Goal: Task Accomplishment & Management: Manage account settings

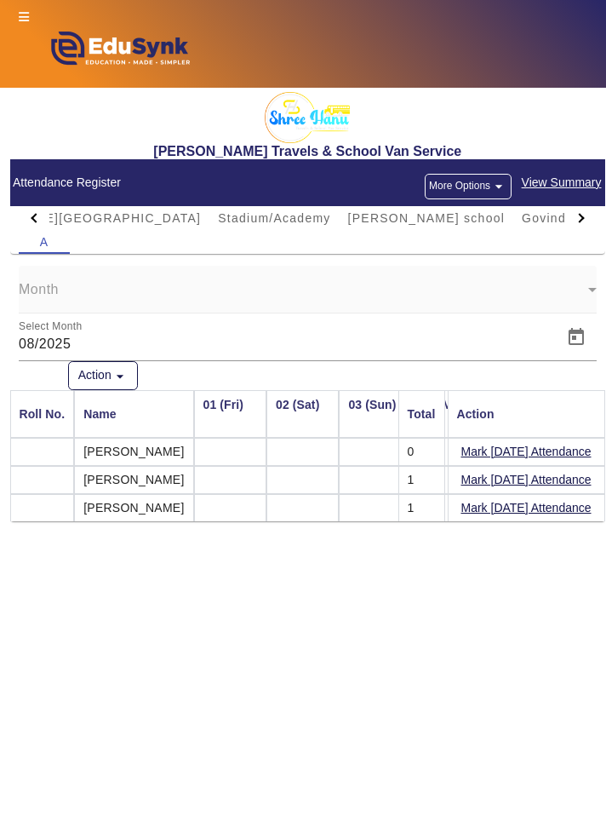
scroll to position [0, 1715]
click at [34, 211] on div at bounding box center [34, 218] width 31 height 24
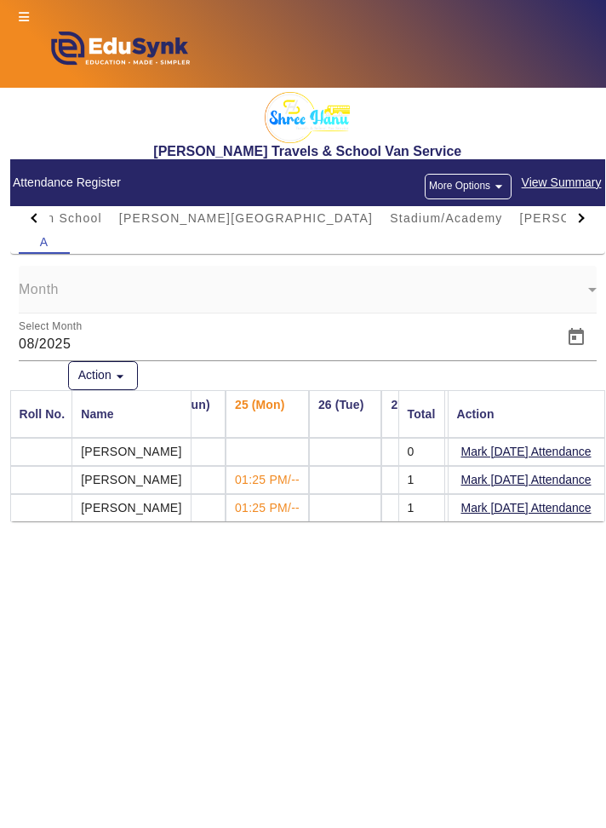
click at [34, 218] on div at bounding box center [35, 217] width 9 height 9
click at [20, 221] on div at bounding box center [34, 218] width 31 height 24
click at [167, 214] on span "IES SCHOOL" at bounding box center [208, 218] width 83 height 12
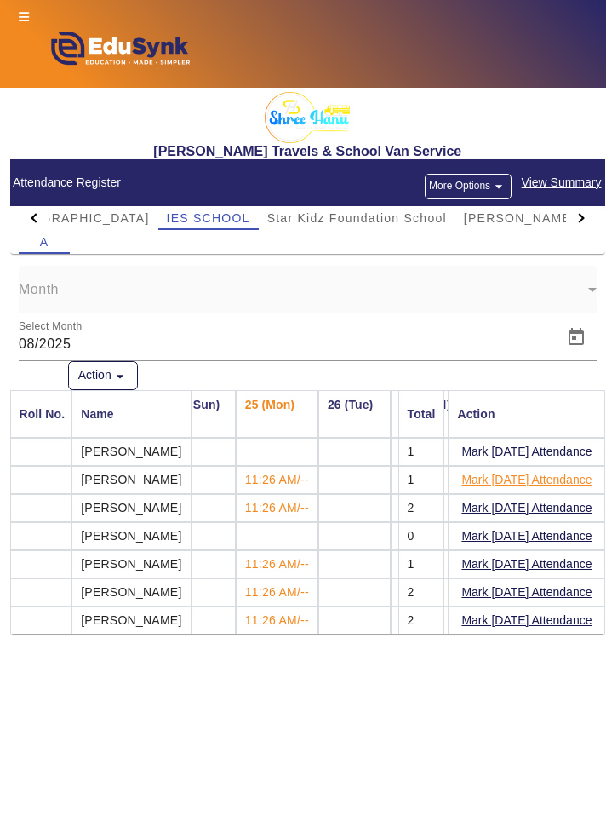
click at [571, 485] on button "Mark [DATE] Attendance" at bounding box center [527, 479] width 134 height 21
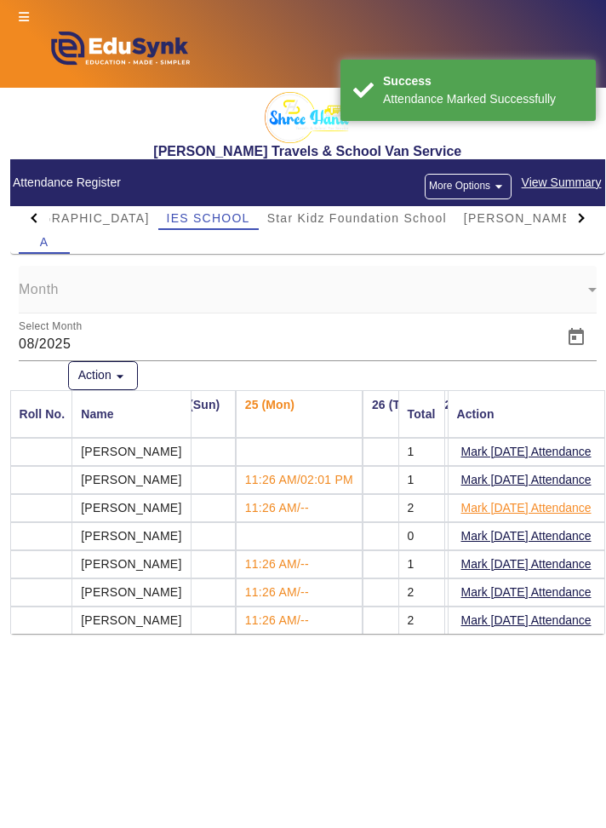
click at [576, 509] on button "Mark [DATE] Attendance" at bounding box center [527, 507] width 134 height 21
click at [566, 562] on button "Mark [DATE] Attendance" at bounding box center [527, 564] width 134 height 21
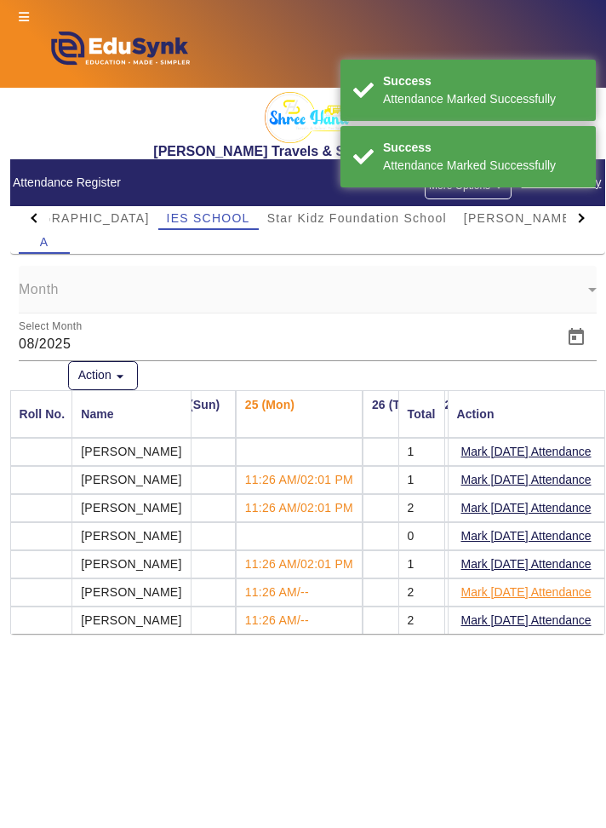
click at [558, 595] on button "Mark [DATE] Attendance" at bounding box center [527, 592] width 134 height 21
click at [560, 612] on button "Mark [DATE] Attendance" at bounding box center [527, 620] width 134 height 21
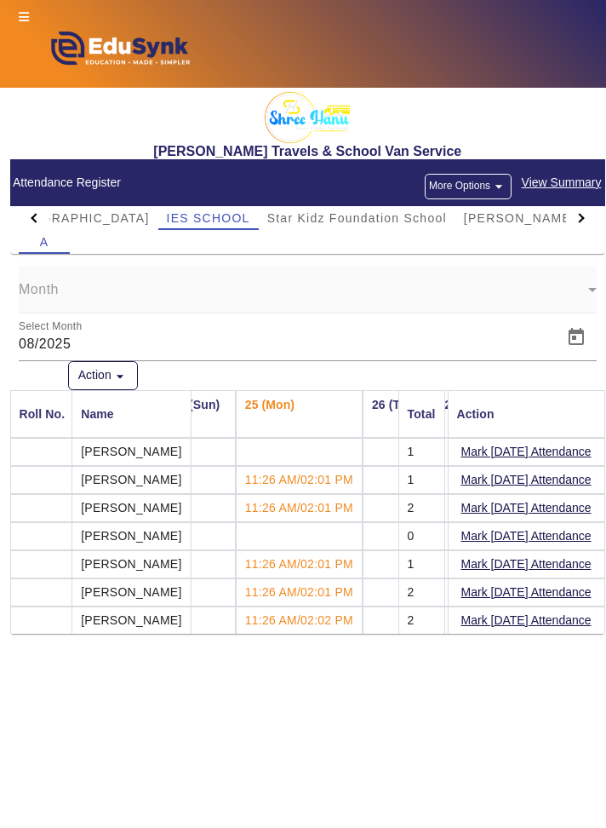
click at [25, 215] on div at bounding box center [34, 218] width 31 height 24
click at [27, 200] on mat-card-header "Attendance Register More Options arrow_drop_down View Summary" at bounding box center [308, 182] width 596 height 47
click at [96, 225] on span "[MEDICAL_DATA][GEOGRAPHIC_DATA]" at bounding box center [185, 218] width 254 height 24
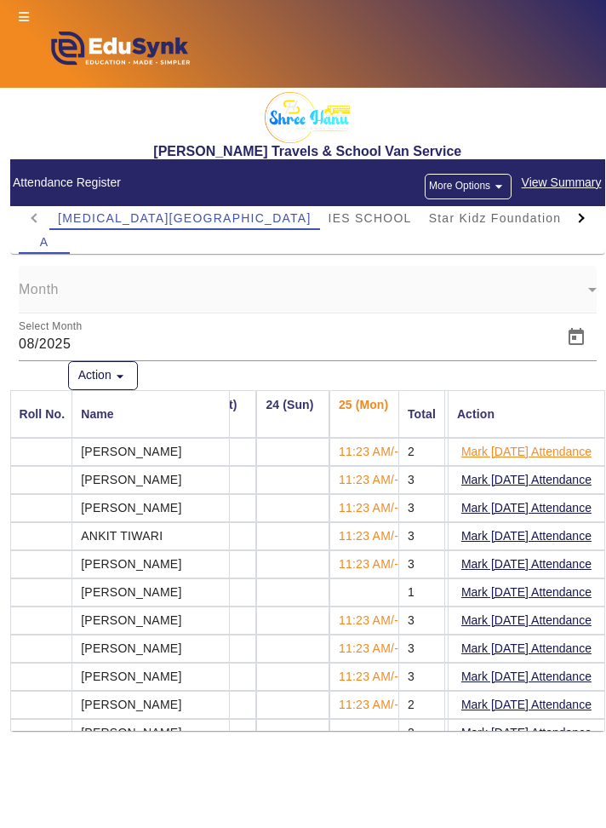
click at [581, 453] on button "Mark [DATE] Attendance" at bounding box center [527, 451] width 134 height 21
click at [549, 480] on button "Mark [DATE] Attendance" at bounding box center [527, 479] width 134 height 21
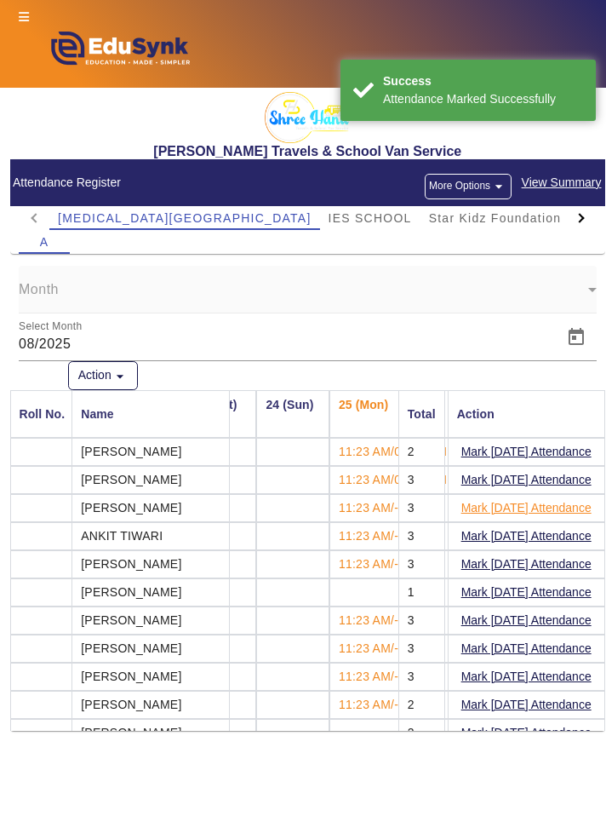
click at [554, 508] on button "Mark [DATE] Attendance" at bounding box center [527, 507] width 134 height 21
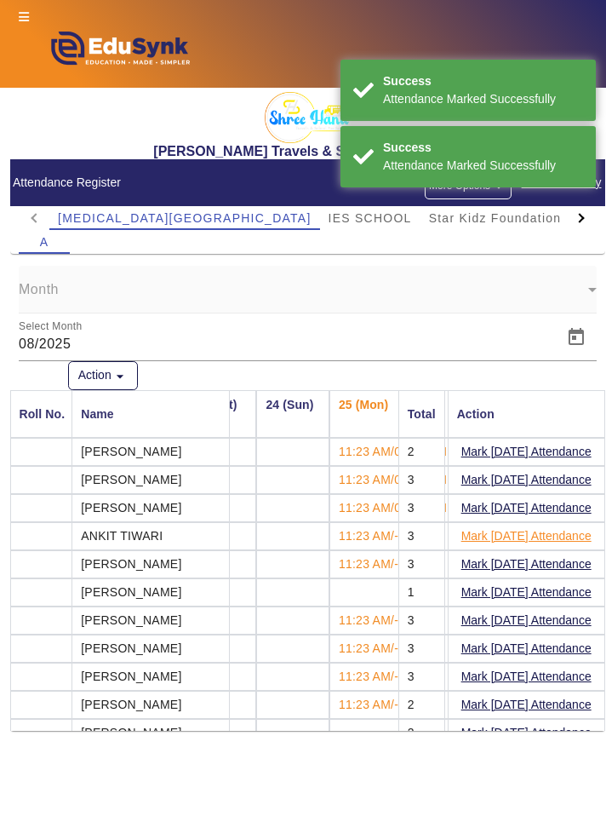
click at [554, 537] on button "Mark [DATE] Attendance" at bounding box center [527, 536] width 134 height 21
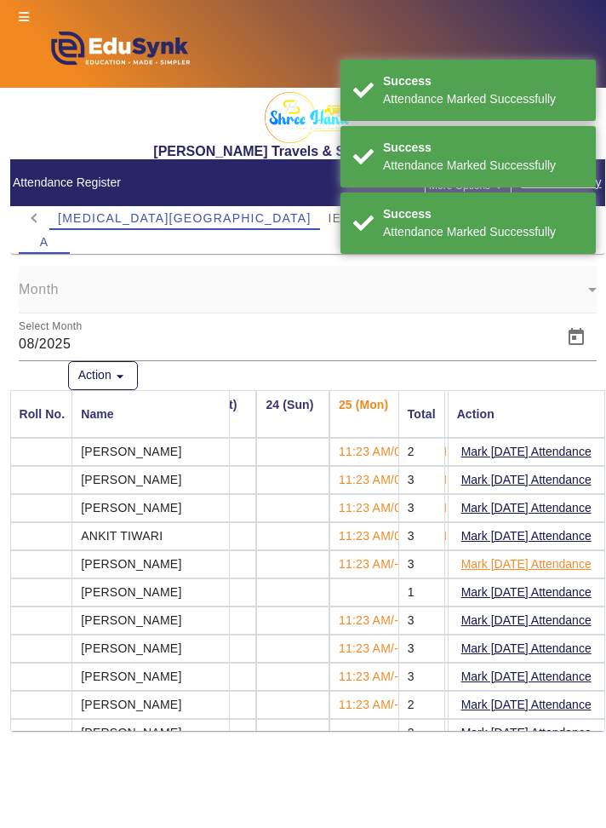
click at [565, 566] on button "Mark [DATE] Attendance" at bounding box center [527, 564] width 134 height 21
click at [561, 560] on button "Mark [DATE] Attendance" at bounding box center [527, 564] width 134 height 21
click at [562, 590] on button "Mark [DATE] Attendance" at bounding box center [527, 592] width 134 height 21
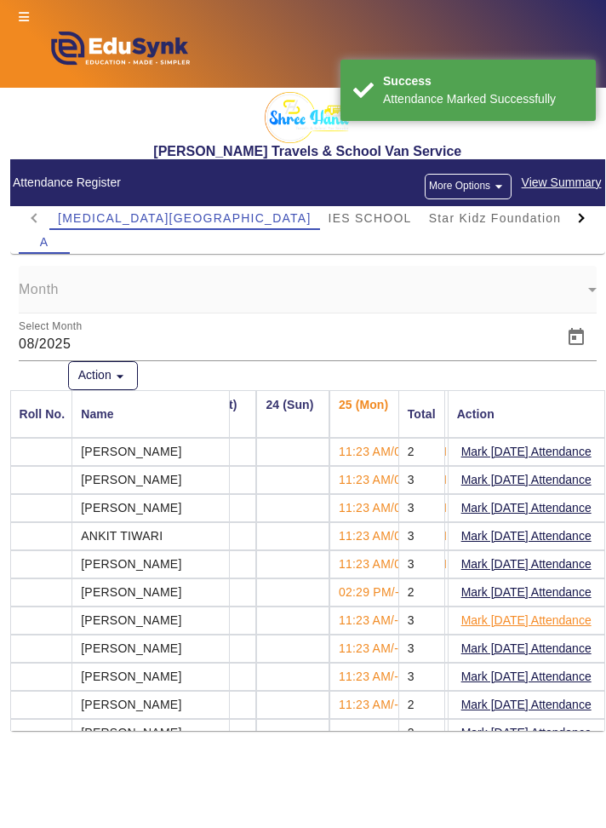
click at [559, 618] on button "Mark [DATE] Attendance" at bounding box center [527, 620] width 134 height 21
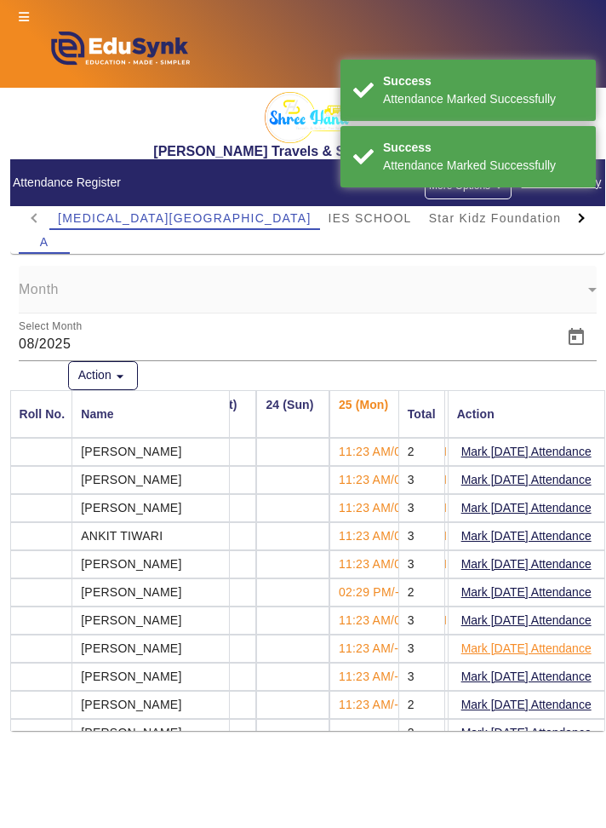
click at [573, 647] on button "Mark [DATE] Attendance" at bounding box center [527, 648] width 134 height 21
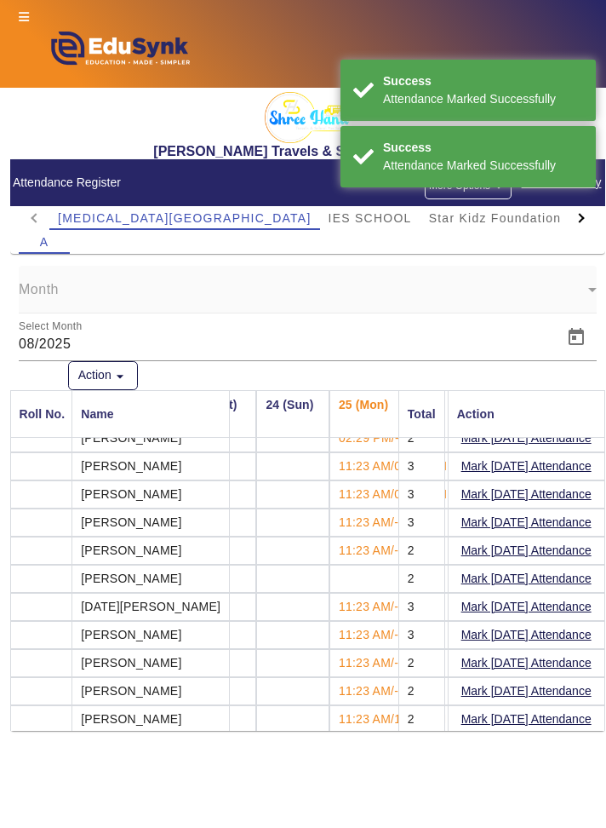
scroll to position [155, 1715]
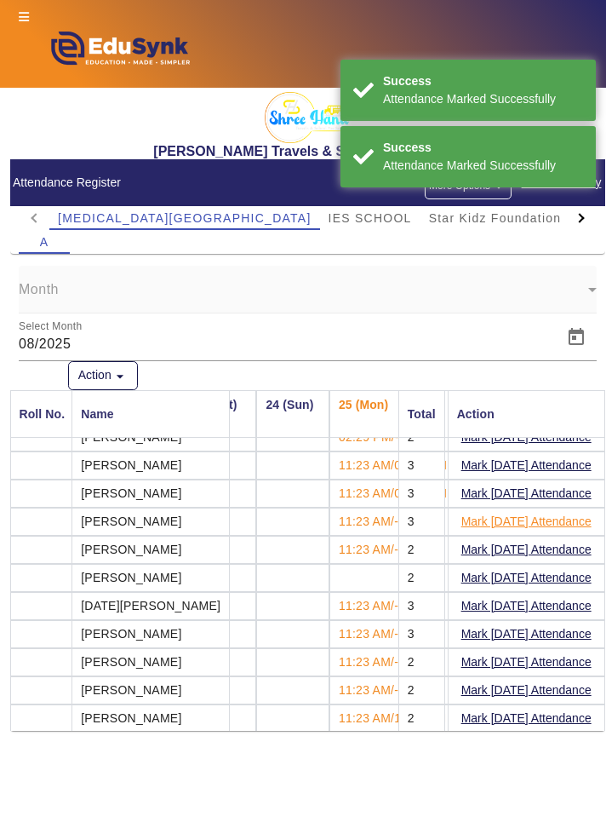
click at [570, 514] on button "Mark [DATE] Attendance" at bounding box center [527, 521] width 134 height 21
click at [578, 541] on button "Mark [DATE] Attendance" at bounding box center [527, 549] width 134 height 21
click at [551, 600] on button "Mark [DATE] Attendance" at bounding box center [527, 605] width 134 height 21
click at [562, 629] on button "Mark [DATE] Attendance" at bounding box center [527, 633] width 134 height 21
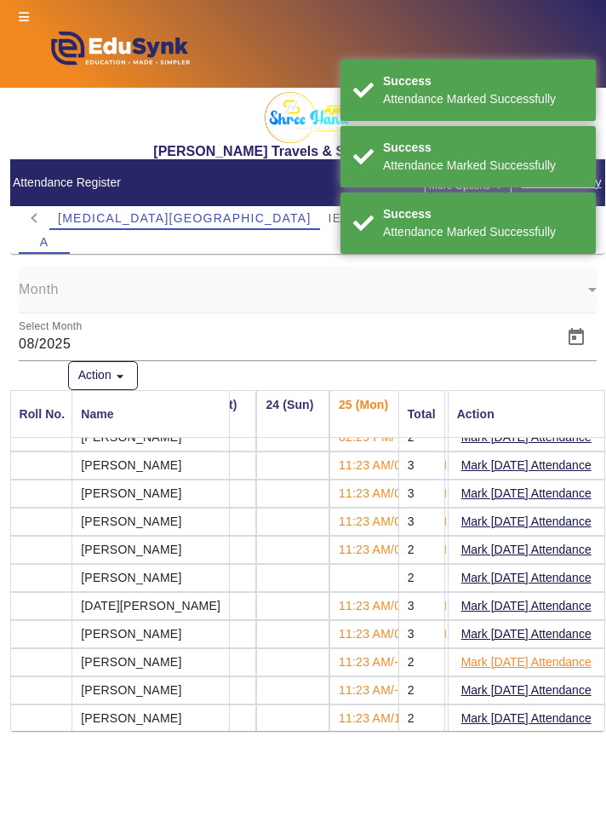
click at [558, 658] on button "Mark [DATE] Attendance" at bounding box center [527, 662] width 134 height 21
click at [555, 681] on button "Mark [DATE] Attendance" at bounding box center [527, 690] width 134 height 21
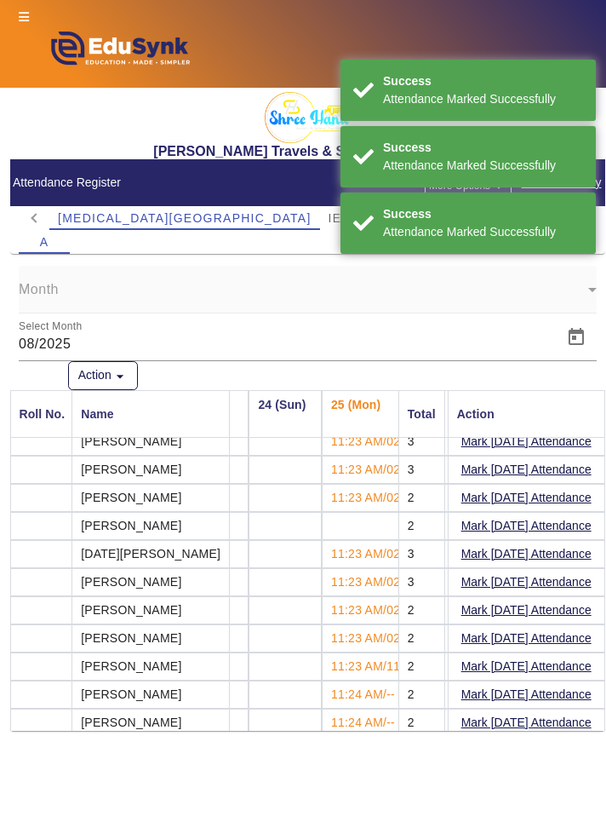
scroll to position [204, 1719]
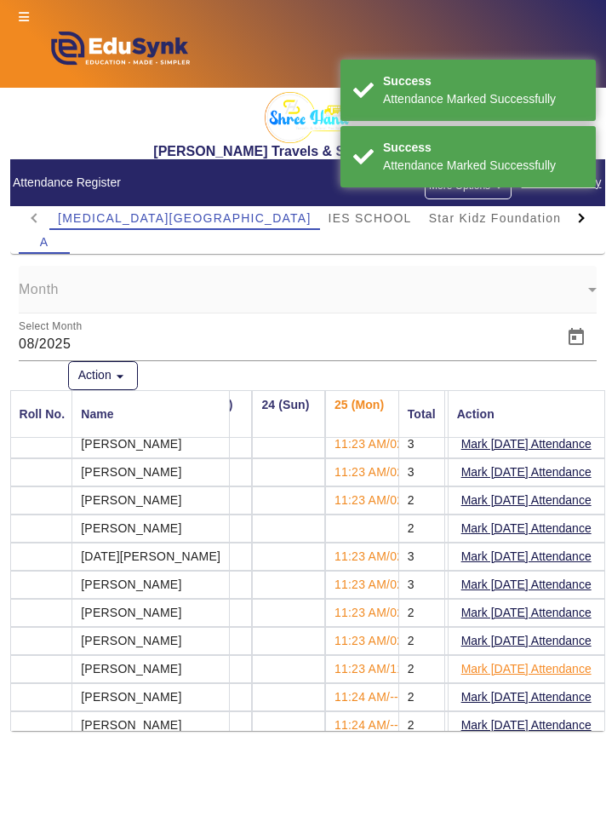
click at [568, 659] on button "Mark [DATE] Attendance" at bounding box center [527, 668] width 134 height 21
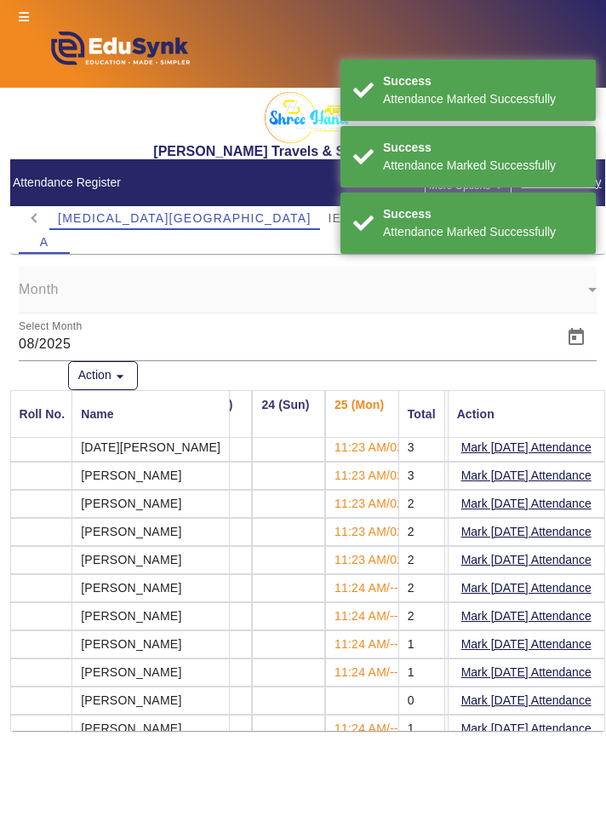
scroll to position [314, 1719]
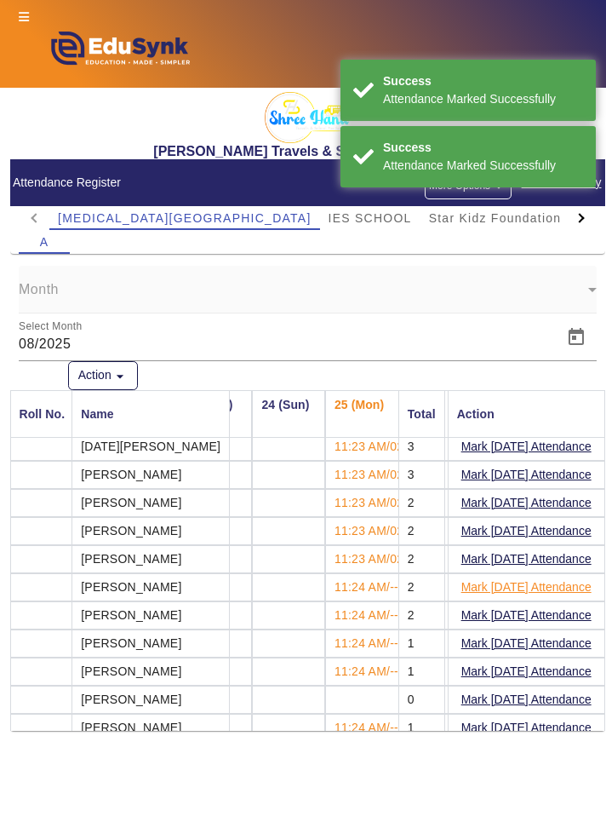
click at [566, 580] on button "Mark [DATE] Attendance" at bounding box center [527, 587] width 134 height 21
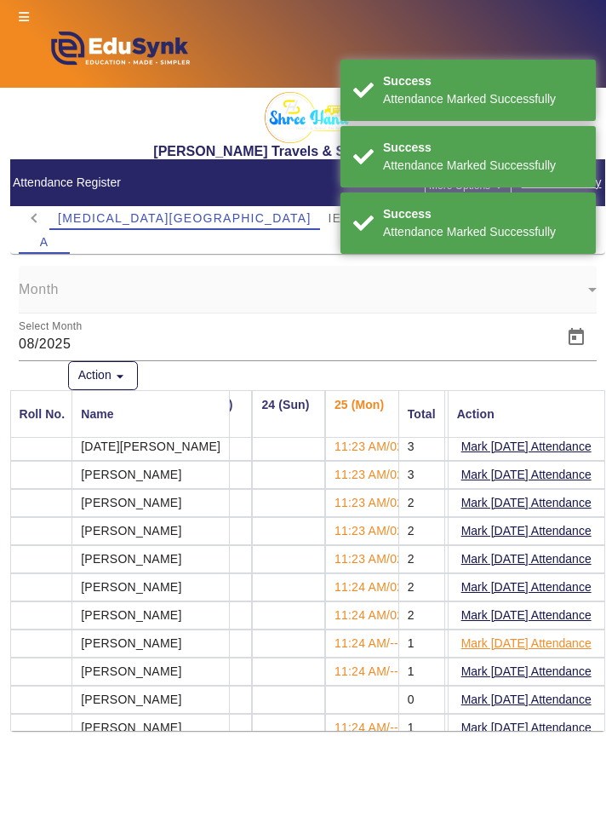
click at [572, 633] on button "Mark [DATE] Attendance" at bounding box center [527, 643] width 134 height 21
click at [570, 662] on button "Mark [DATE] Attendance" at bounding box center [527, 671] width 134 height 21
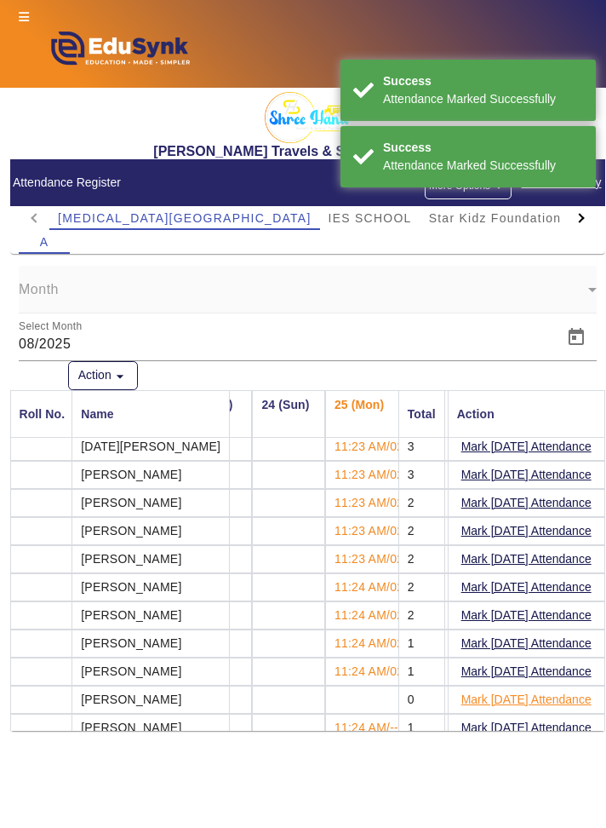
click at [565, 689] on button "Mark [DATE] Attendance" at bounding box center [527, 699] width 134 height 21
click at [556, 717] on button "Mark [DATE] Attendance" at bounding box center [527, 727] width 134 height 21
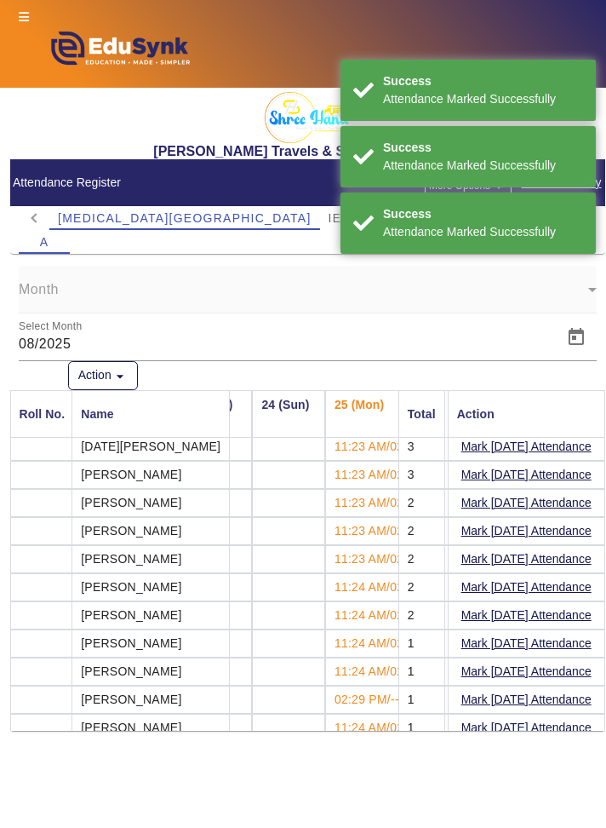
scroll to position [399, 1719]
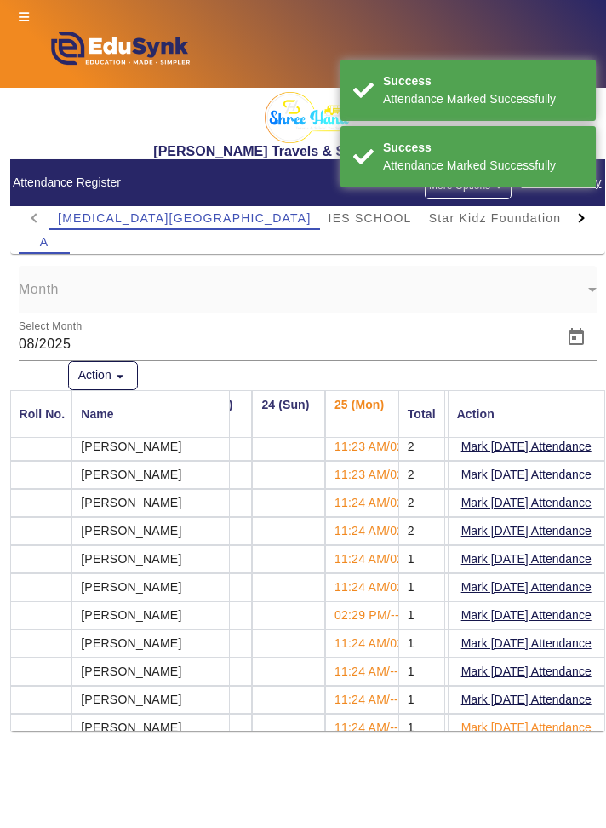
click at [560, 717] on button "Mark [DATE] Attendance" at bounding box center [527, 727] width 134 height 21
click at [576, 689] on button "Mark [DATE] Attendance" at bounding box center [527, 699] width 134 height 21
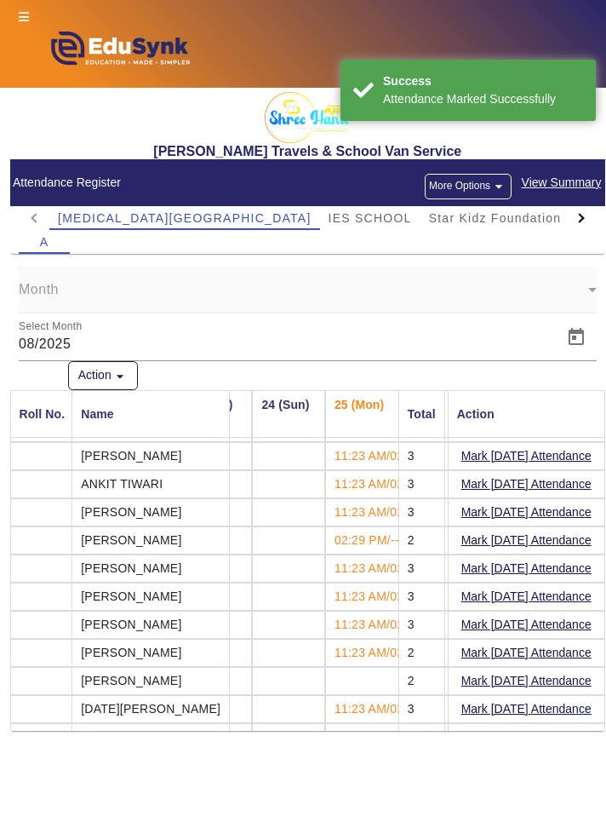
scroll to position [0, 1719]
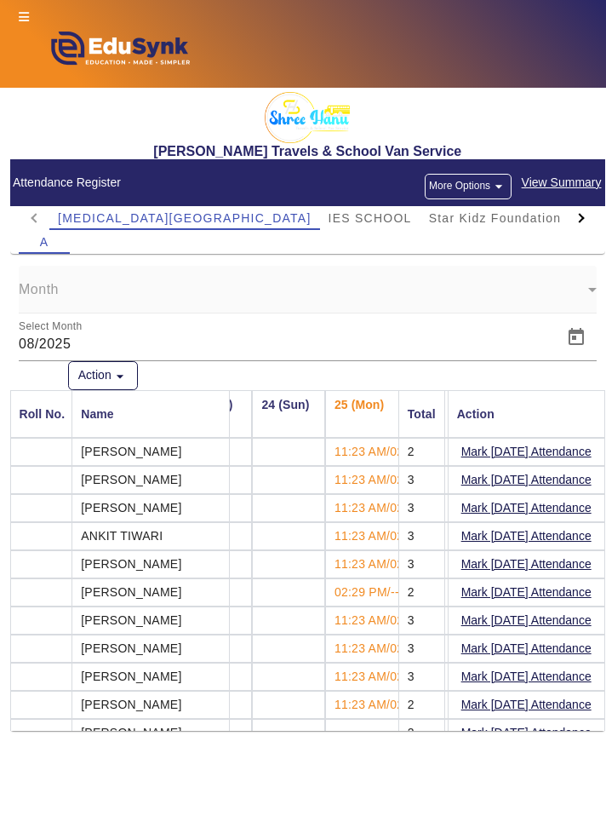
click at [586, 211] on div at bounding box center [581, 218] width 31 height 24
click at [589, 218] on div at bounding box center [581, 218] width 31 height 24
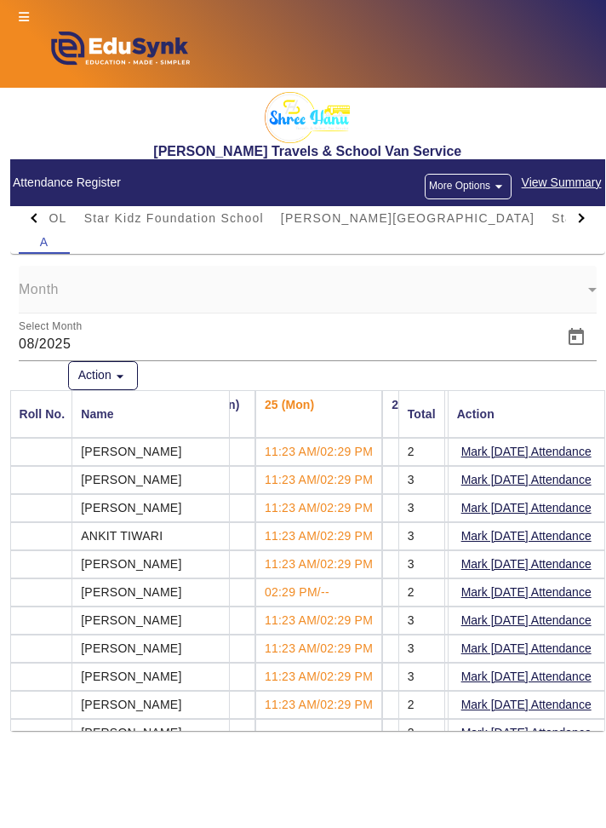
scroll to position [0, 1801]
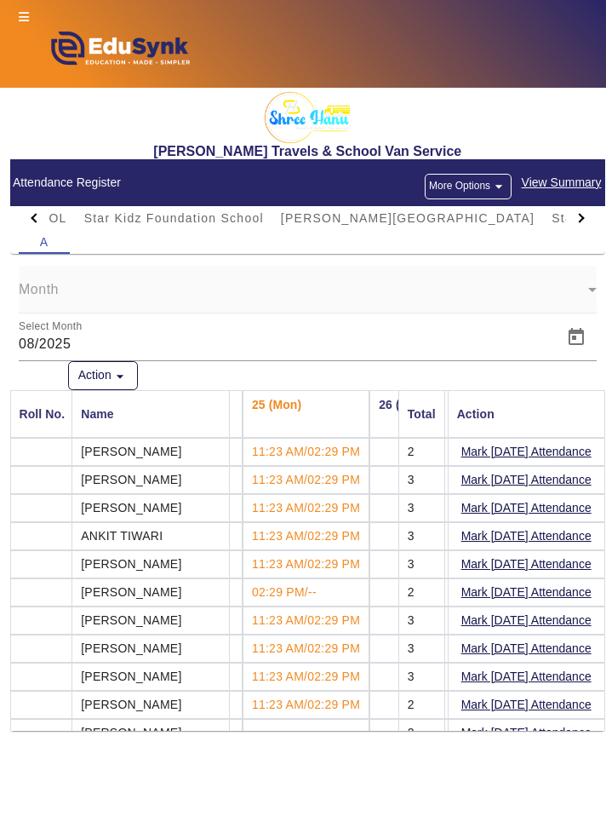
click at [552, 207] on span "Stadium/Academy" at bounding box center [608, 218] width 112 height 24
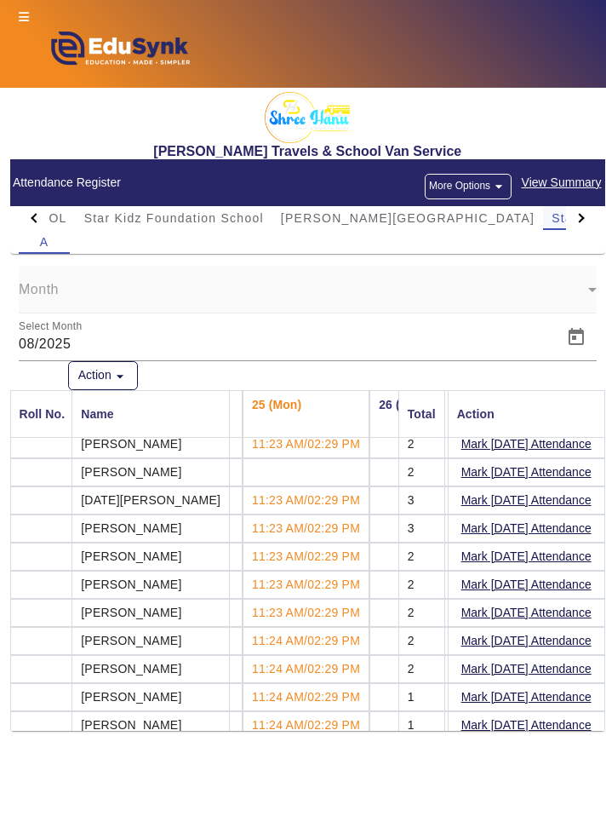
scroll to position [270, 1801]
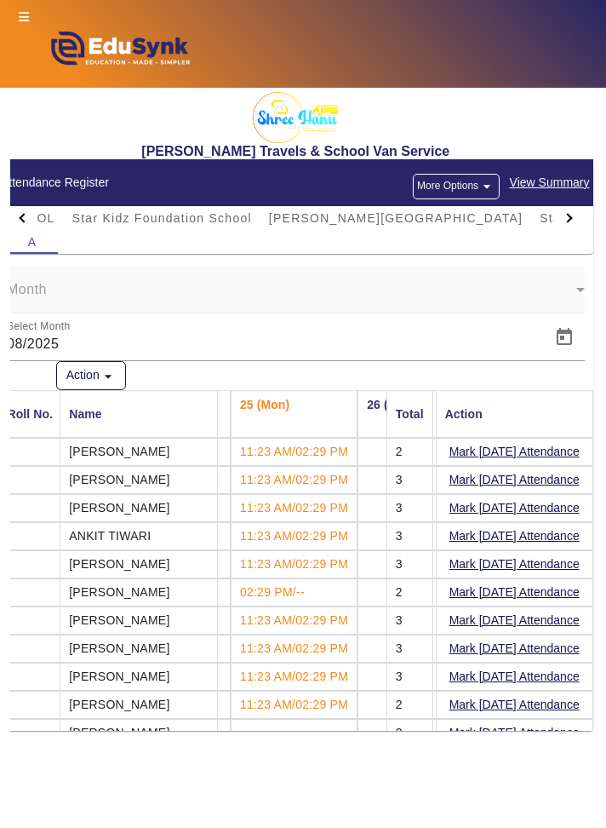
scroll to position [0, 0]
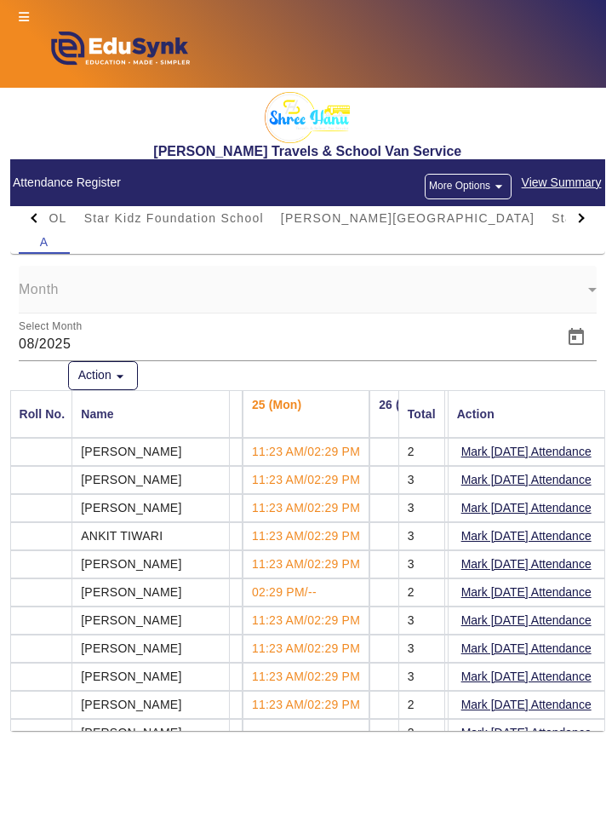
click at [23, 13] on icon at bounding box center [24, 17] width 10 height 12
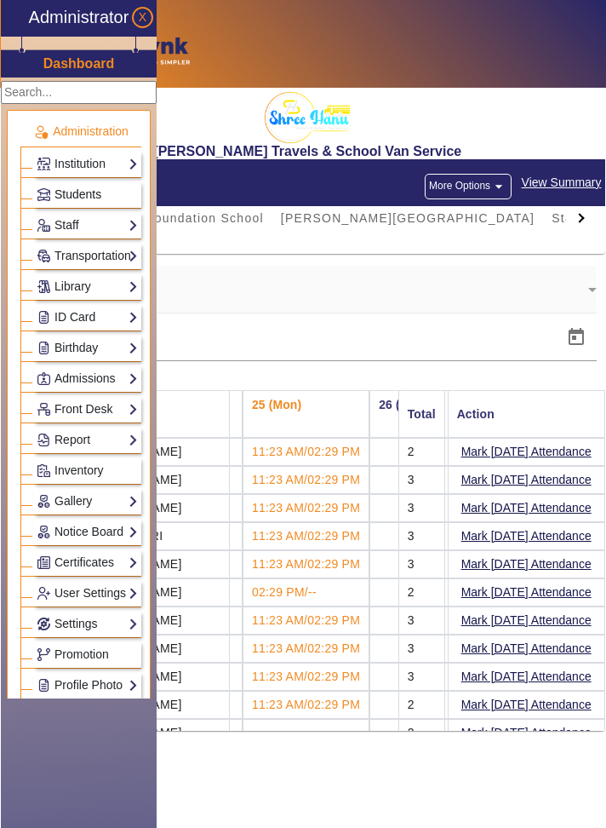
click at [59, 190] on span "Students" at bounding box center [78, 194] width 47 height 14
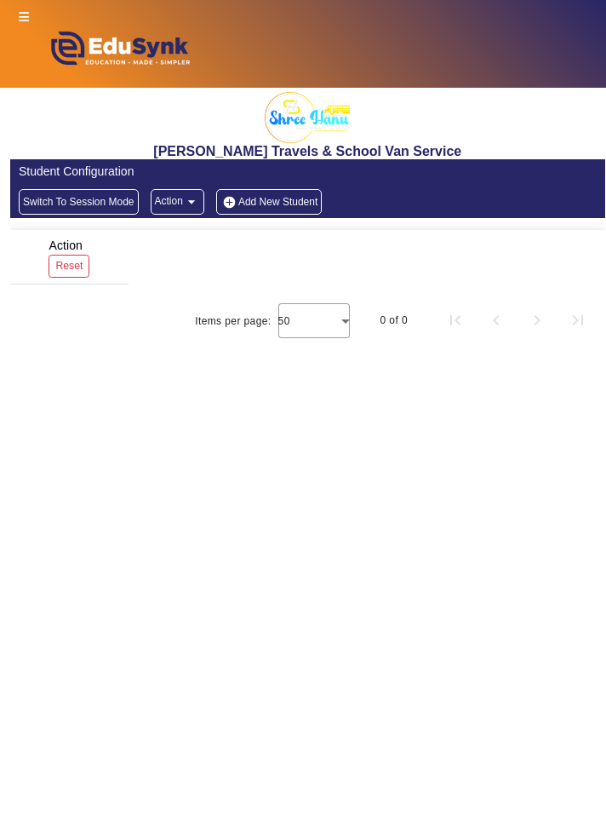
click at [25, 16] on icon at bounding box center [24, 17] width 10 height 12
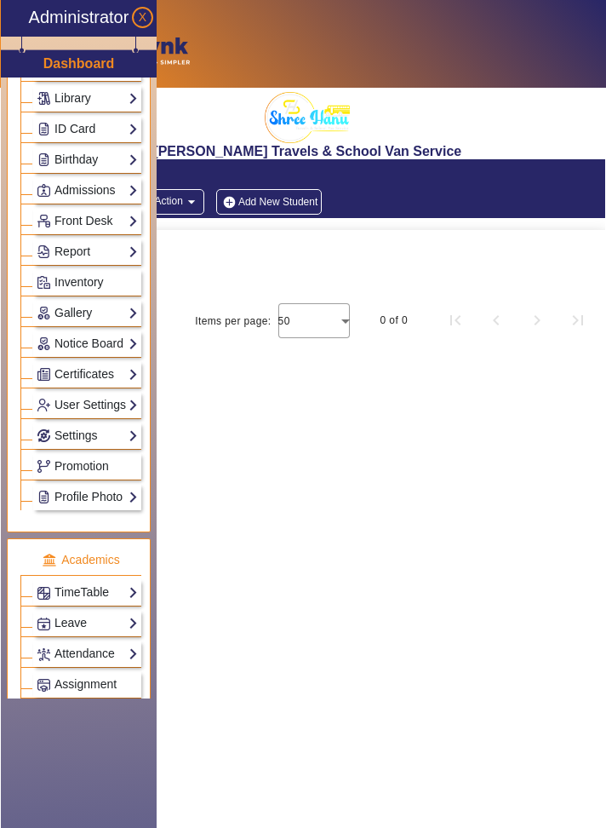
scroll to position [187, 0]
click at [61, 645] on link "Attendance" at bounding box center [87, 655] width 101 height 20
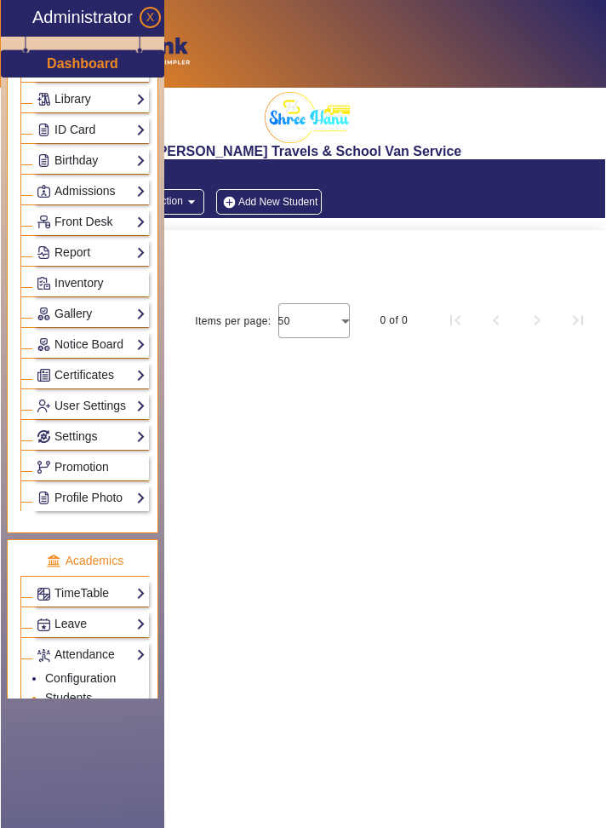
click at [113, 690] on li "Students" at bounding box center [95, 699] width 101 height 20
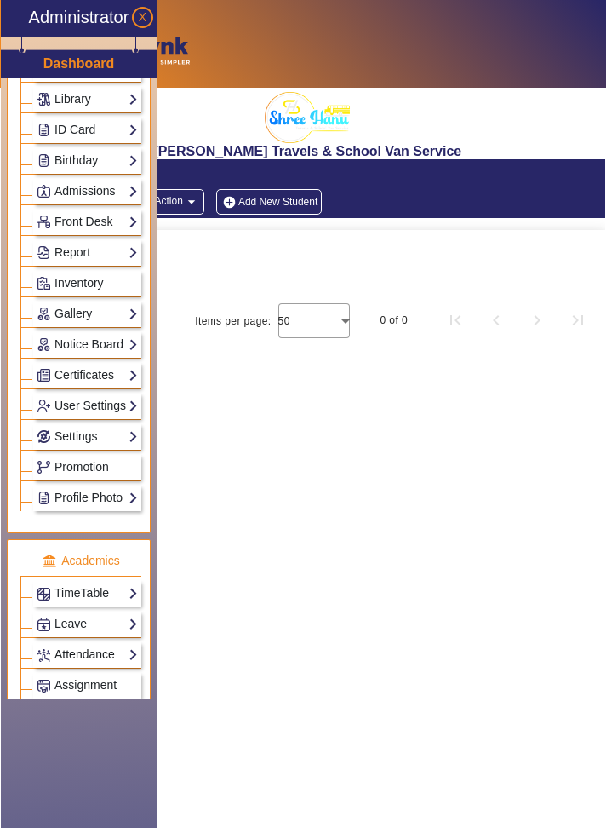
click at [49, 645] on link "Attendance" at bounding box center [87, 655] width 101 height 20
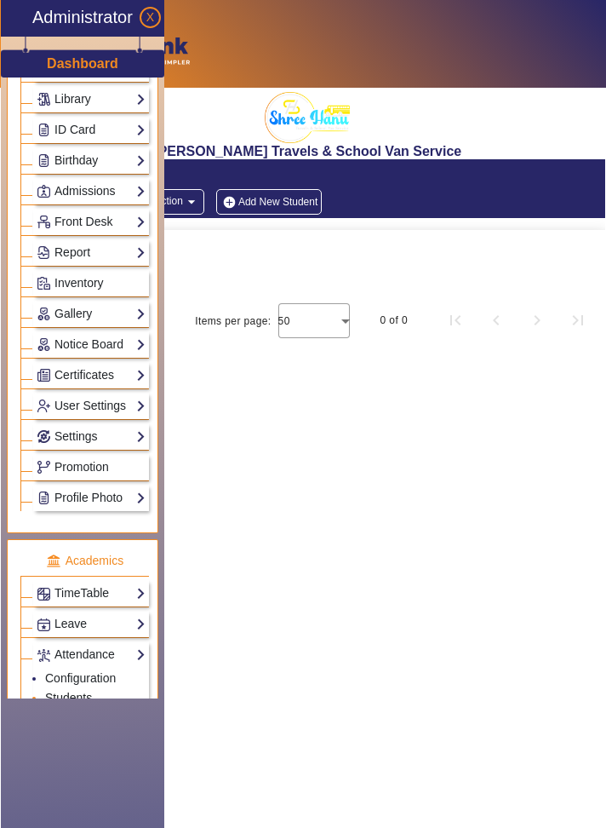
click at [51, 691] on link "Students" at bounding box center [68, 698] width 47 height 14
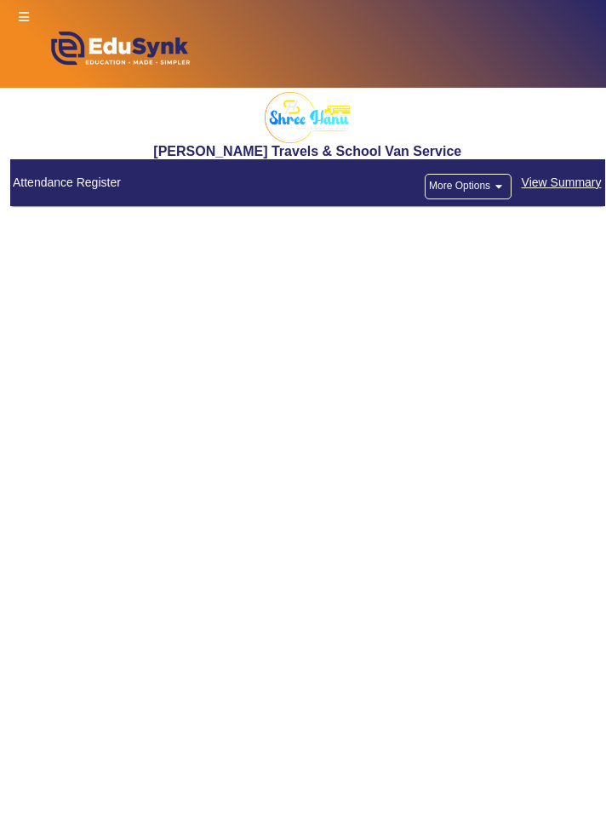
click at [473, 181] on button "More Options arrow_drop_down" at bounding box center [468, 187] width 87 height 26
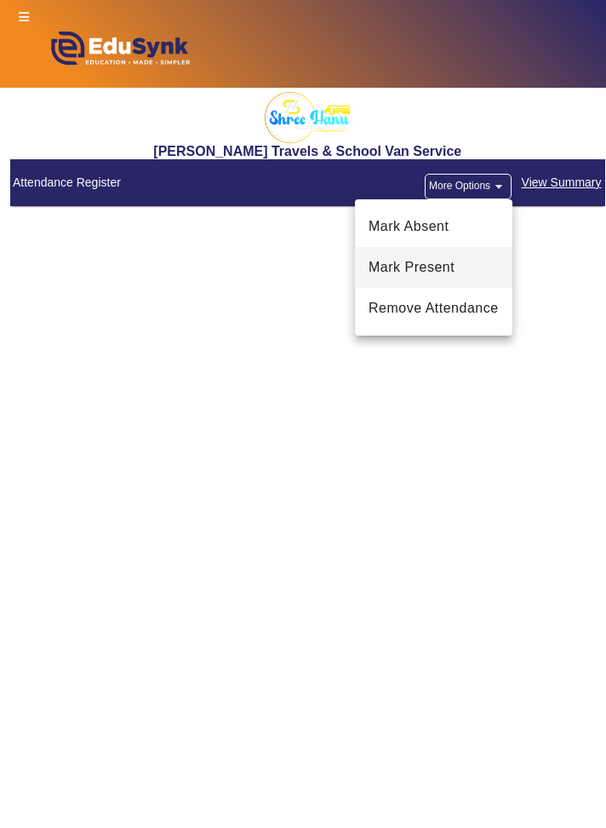
click at [489, 261] on span "Mark Present" at bounding box center [434, 267] width 130 height 20
